Goal: Task Accomplishment & Management: Manage account settings

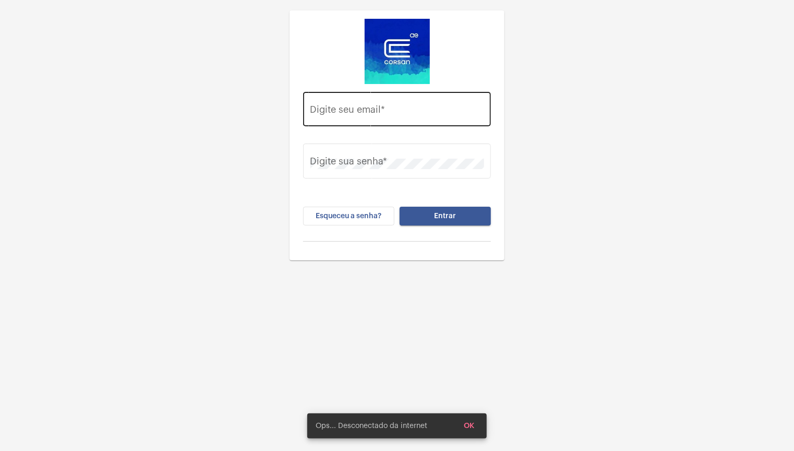
click at [386, 113] on input "Digite seu email *" at bounding box center [397, 111] width 174 height 10
type input "[EMAIL_ADDRESS][PERSON_NAME][DOMAIN_NAME]"
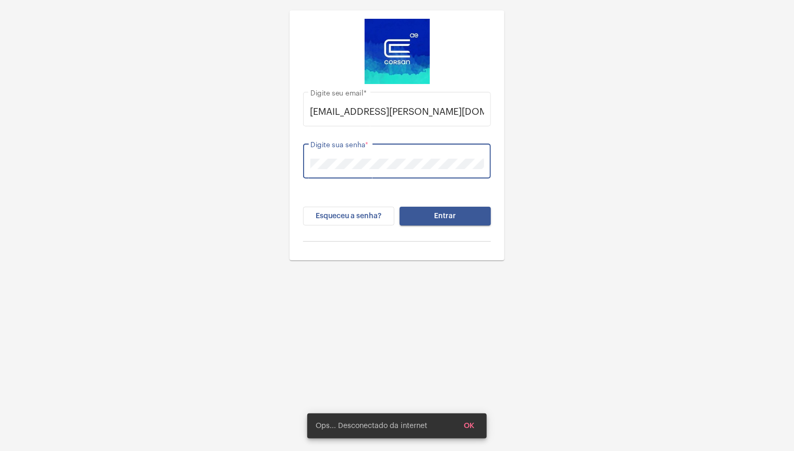
click at [400, 207] on button "Entrar" at bounding box center [445, 216] width 91 height 19
